Goal: Task Accomplishment & Management: Manage account settings

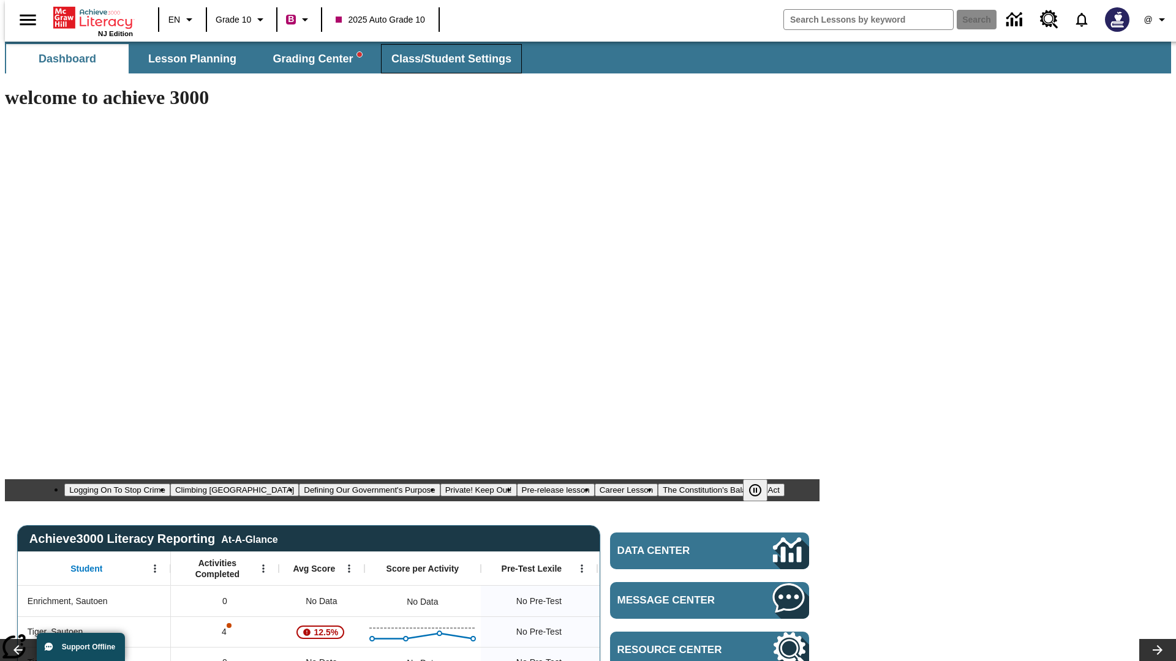
click at [445, 59] on span "Class/Student Settings" at bounding box center [451, 59] width 120 height 14
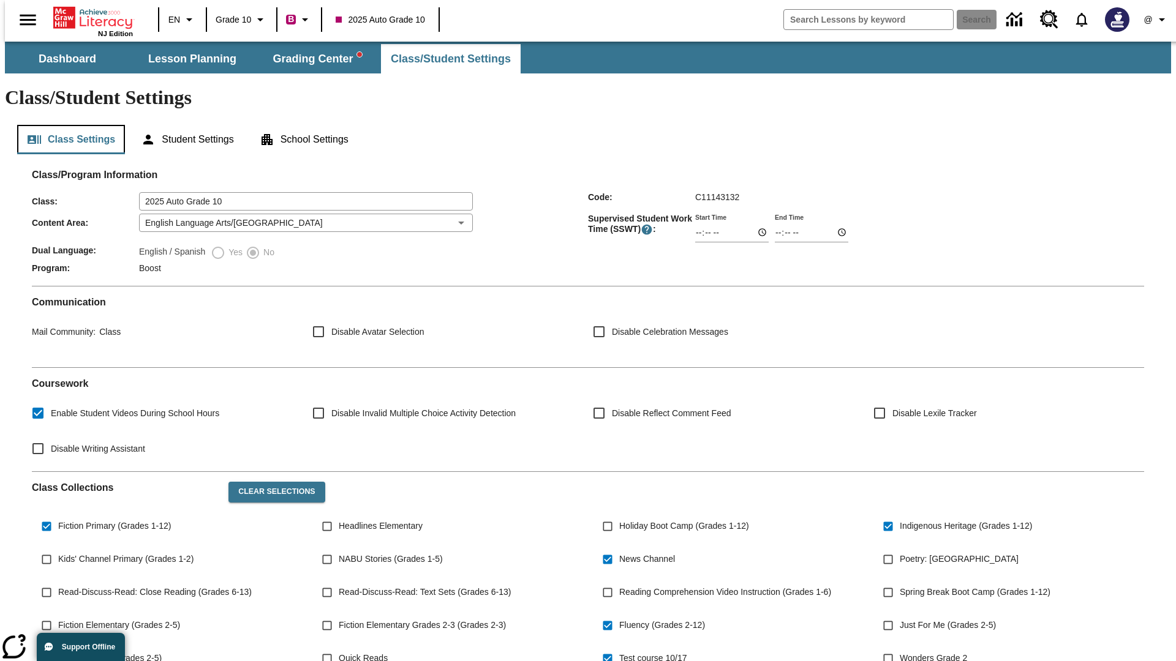
click at [66, 125] on button "Class Settings" at bounding box center [71, 139] width 108 height 29
click at [271, 482] on button "Clear Selections" at bounding box center [276, 492] width 96 height 21
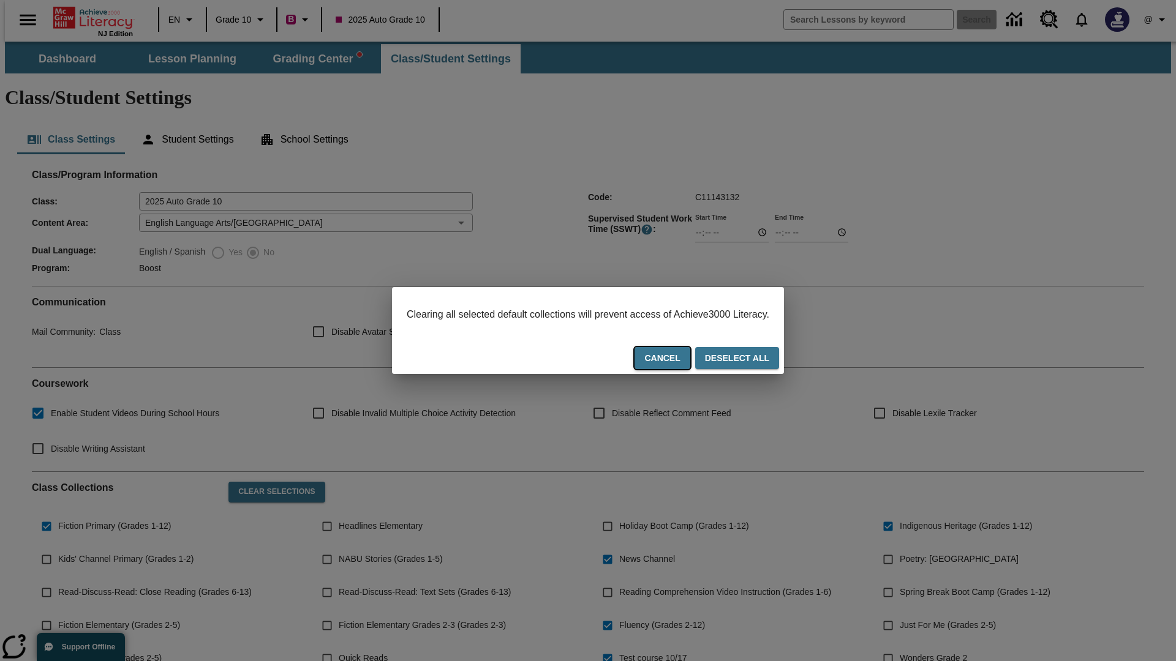
click at [677, 359] on button "Cancel" at bounding box center [661, 358] width 55 height 23
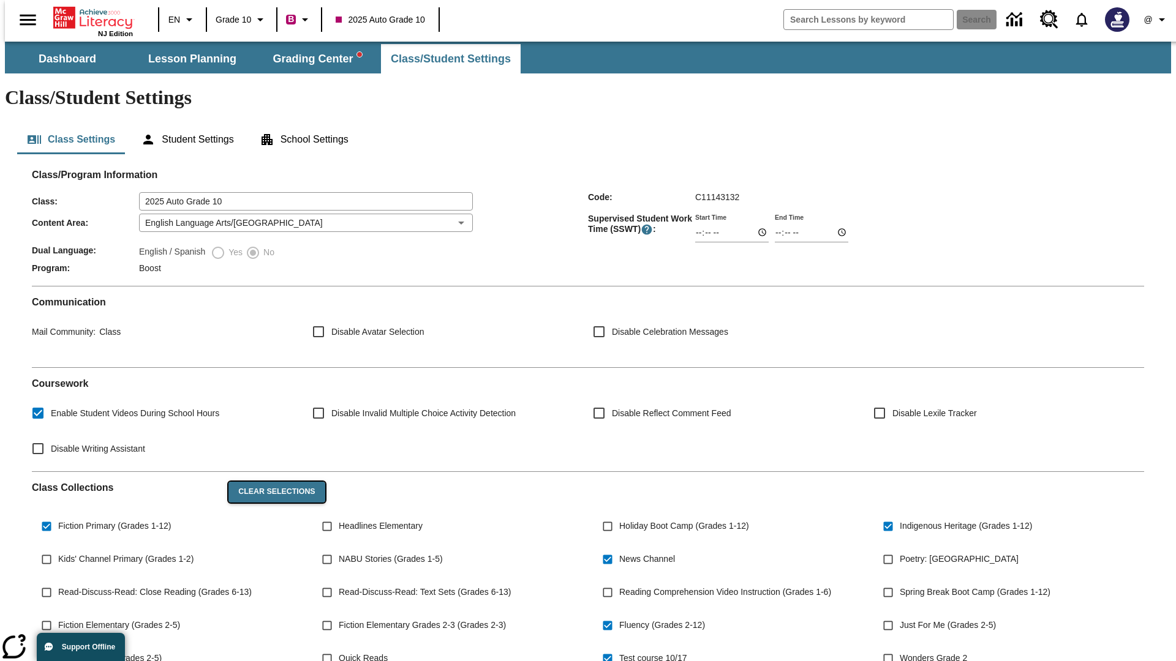
click at [271, 482] on button "Clear Selections" at bounding box center [276, 492] width 96 height 21
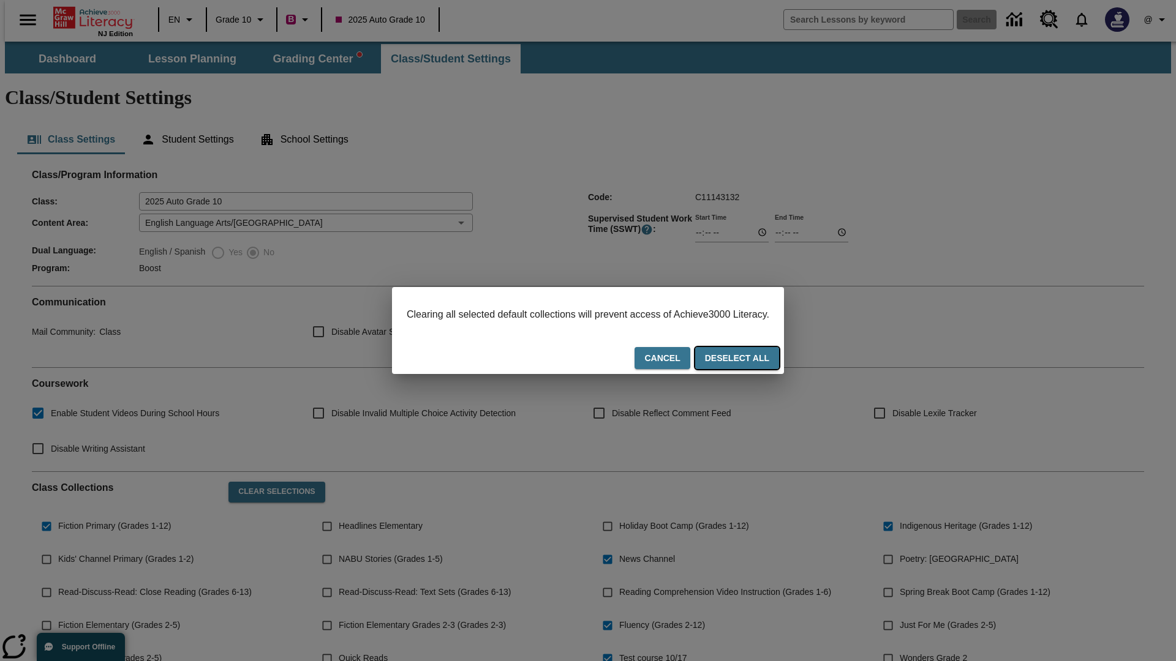
click at [748, 359] on button "Deselect All" at bounding box center [737, 358] width 84 height 23
checkbox input "false"
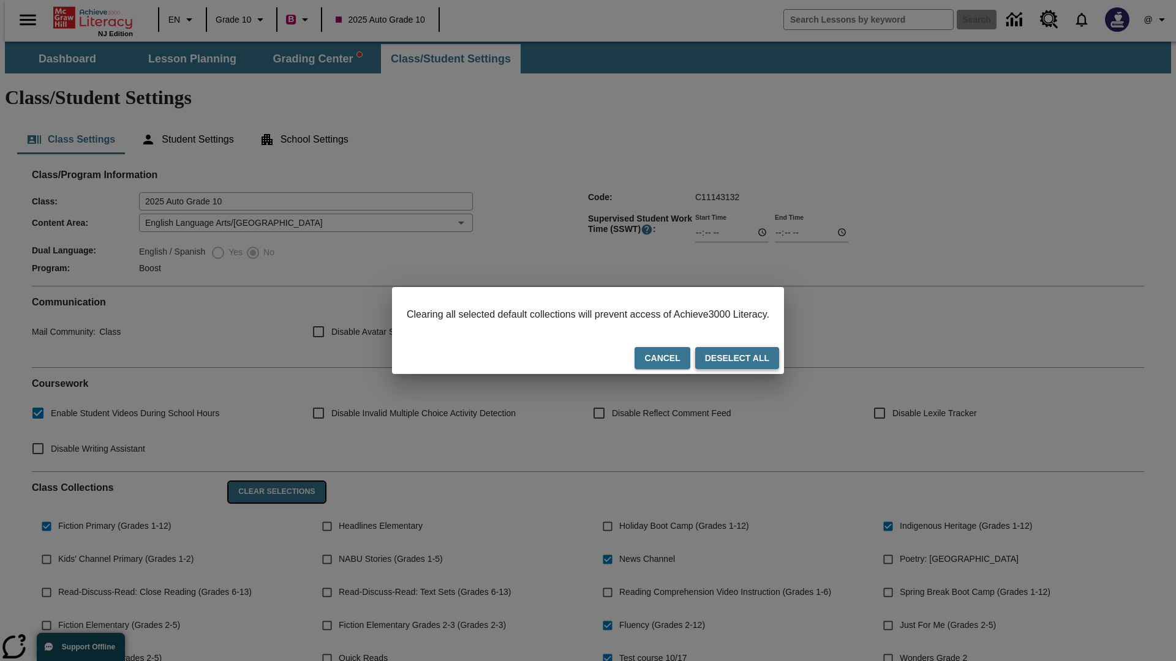
checkbox input "false"
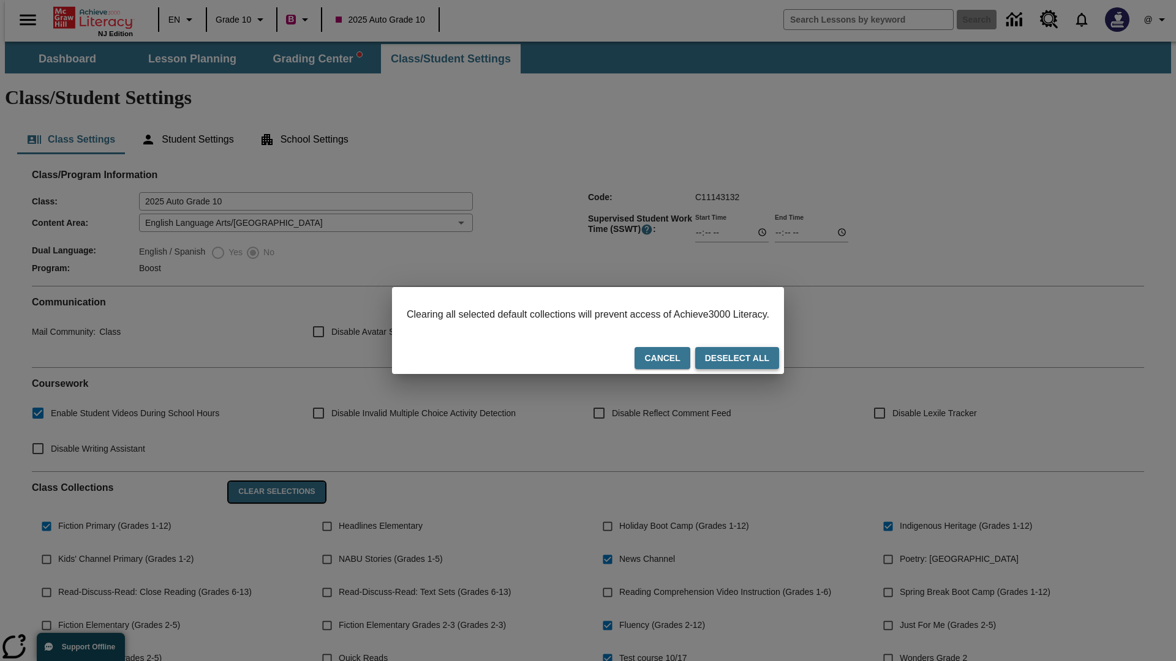
checkbox input "false"
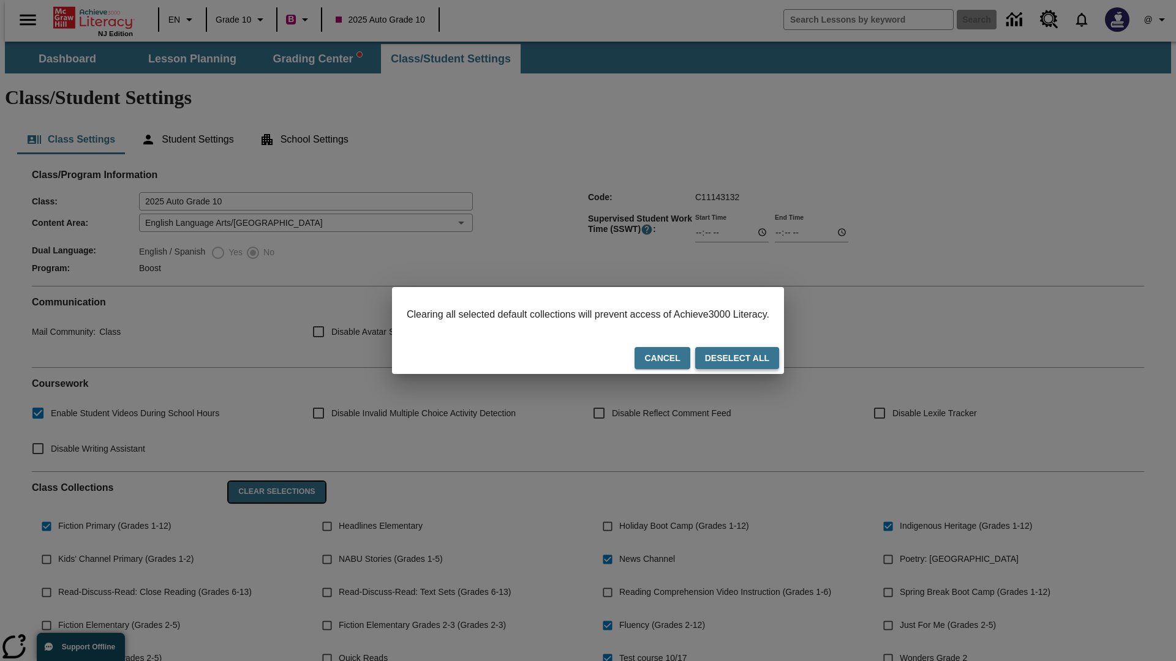
checkbox input "false"
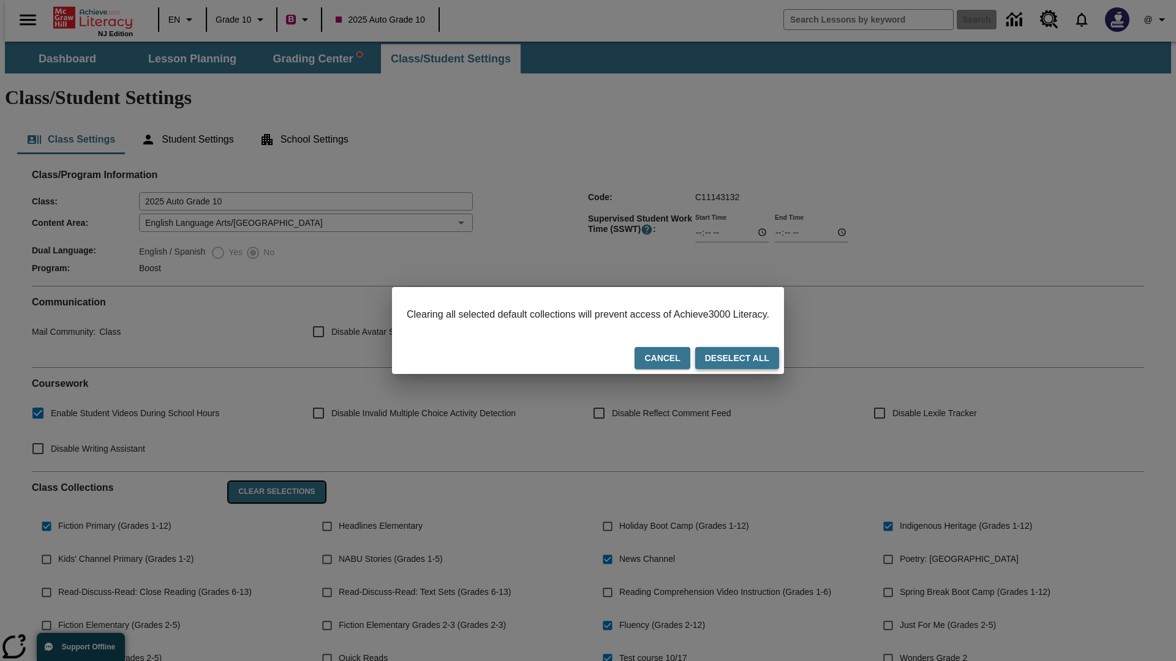
checkbox input "false"
